Goal: Find specific page/section: Find specific page/section

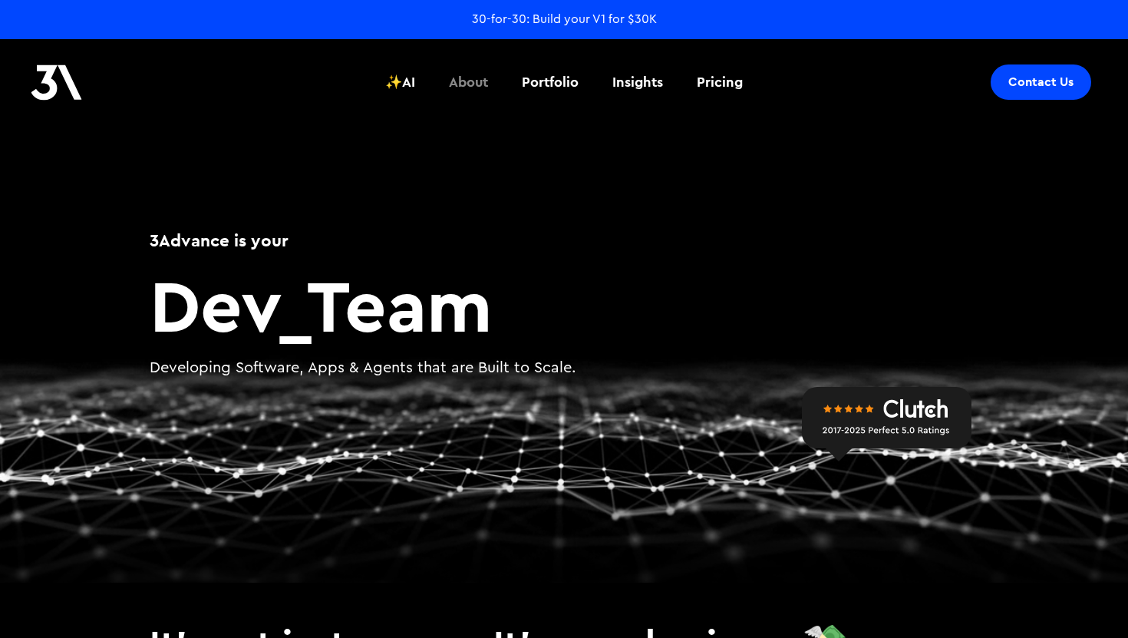
click at [473, 79] on div "About" at bounding box center [468, 82] width 39 height 20
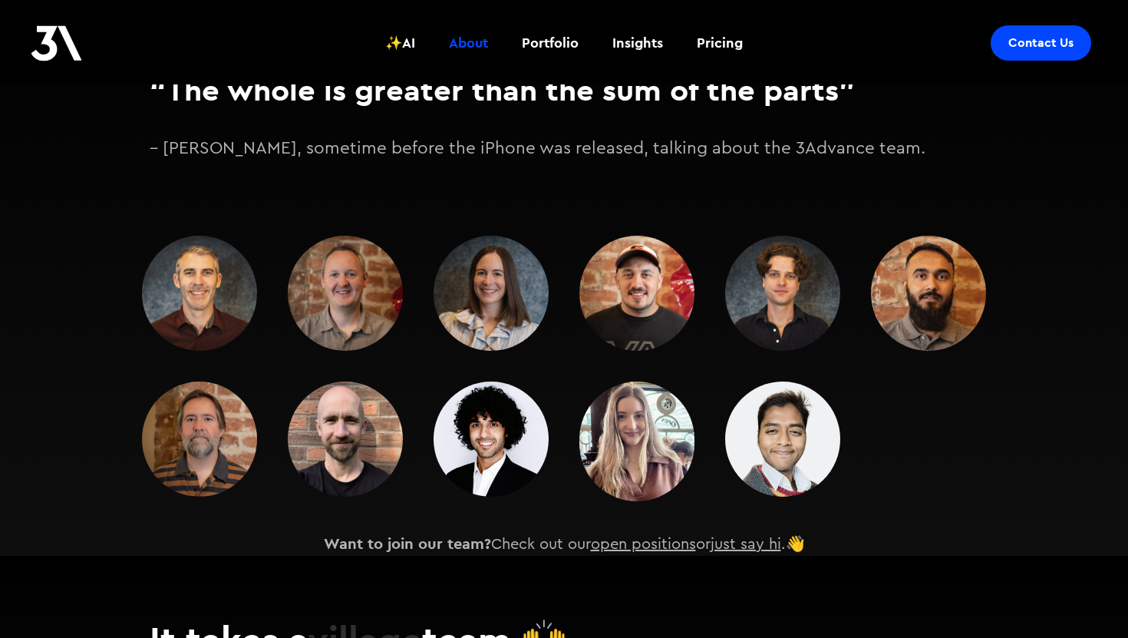
scroll to position [2020, 0]
click at [605, 236] on img at bounding box center [636, 293] width 115 height 115
click at [659, 537] on link "open positions" at bounding box center [643, 544] width 105 height 15
